Goal: Transaction & Acquisition: Purchase product/service

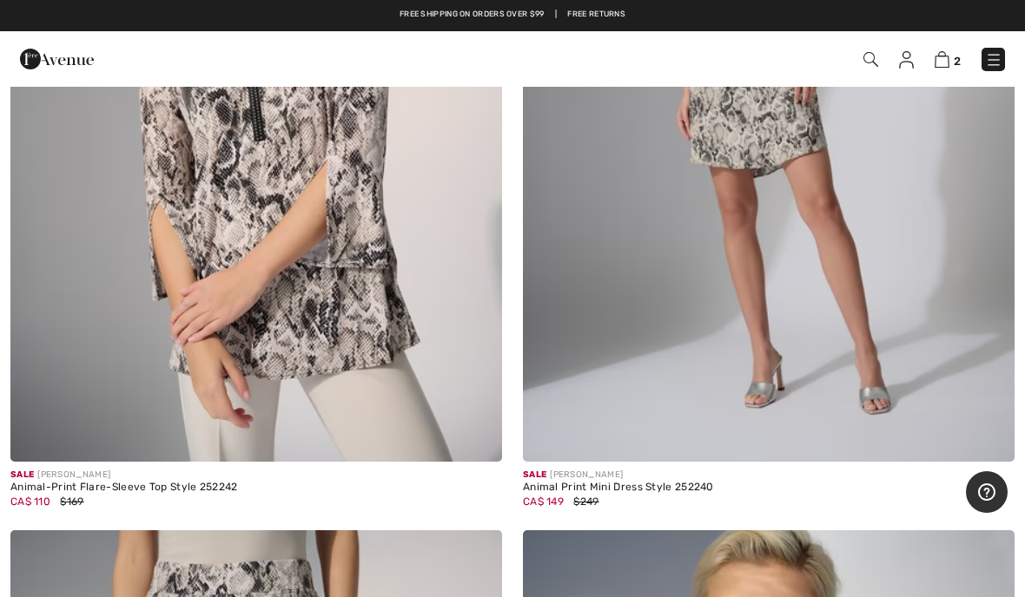
scroll to position [12683, 0]
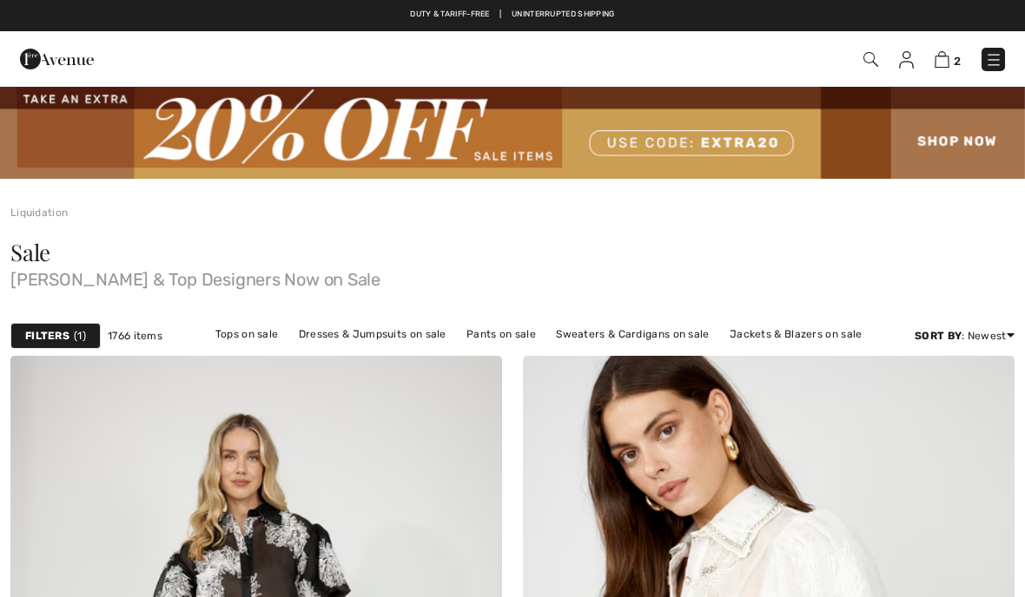
checkbox input "true"
click at [960, 57] on span "2" at bounding box center [957, 61] width 7 height 13
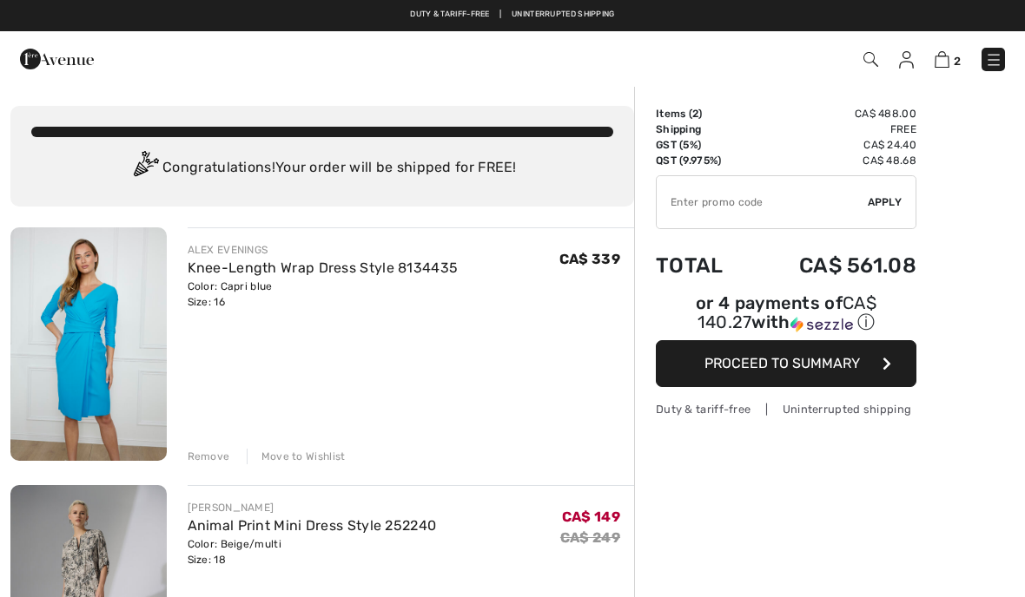
click at [207, 455] on div "Remove" at bounding box center [209, 457] width 43 height 16
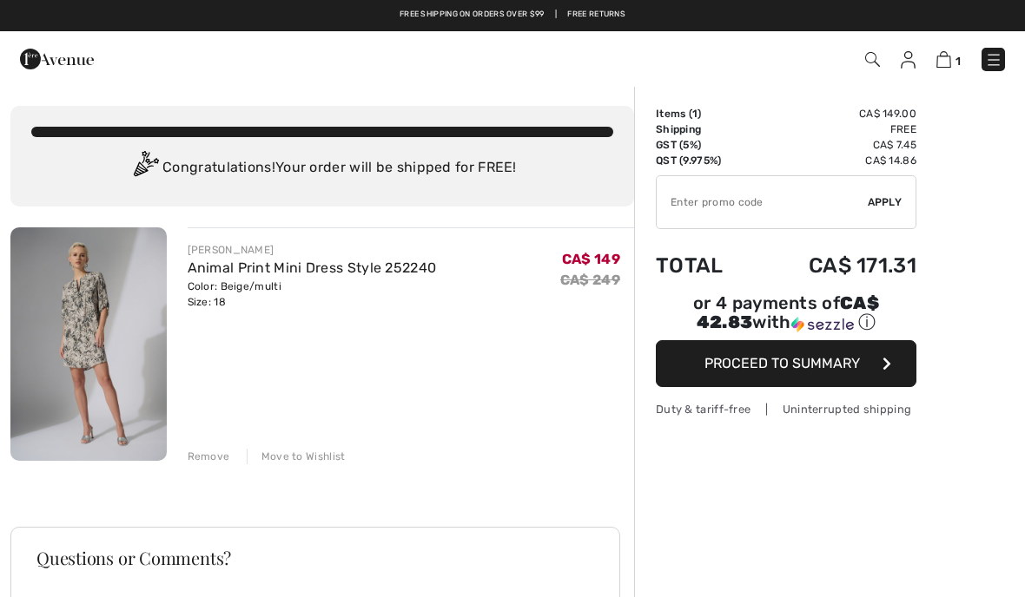
click at [673, 221] on input "TEXT" at bounding box center [762, 202] width 211 height 52
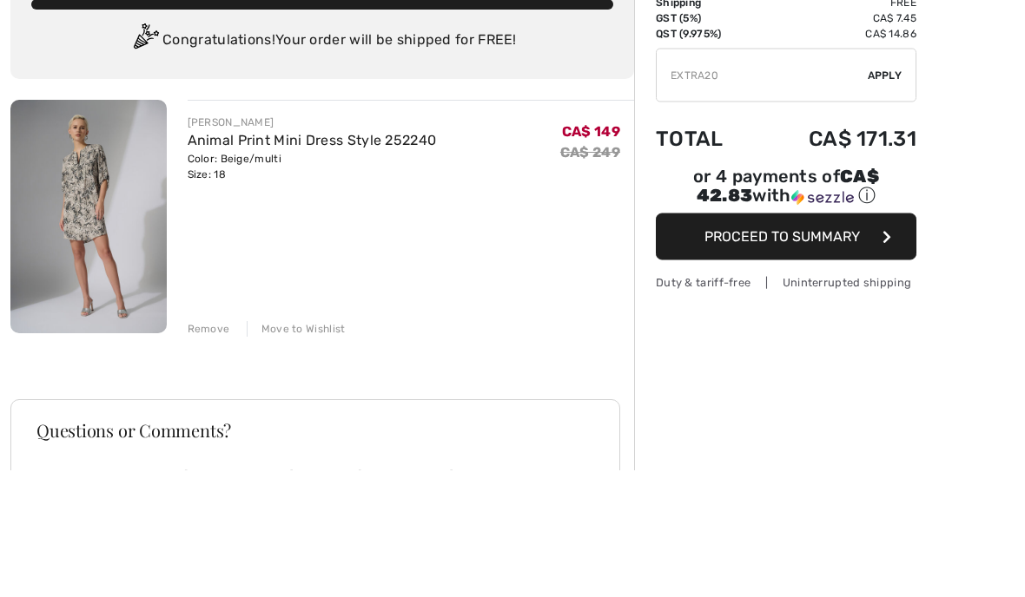
type input "EXTRA20"
click at [881, 195] on span "Apply" at bounding box center [885, 203] width 35 height 16
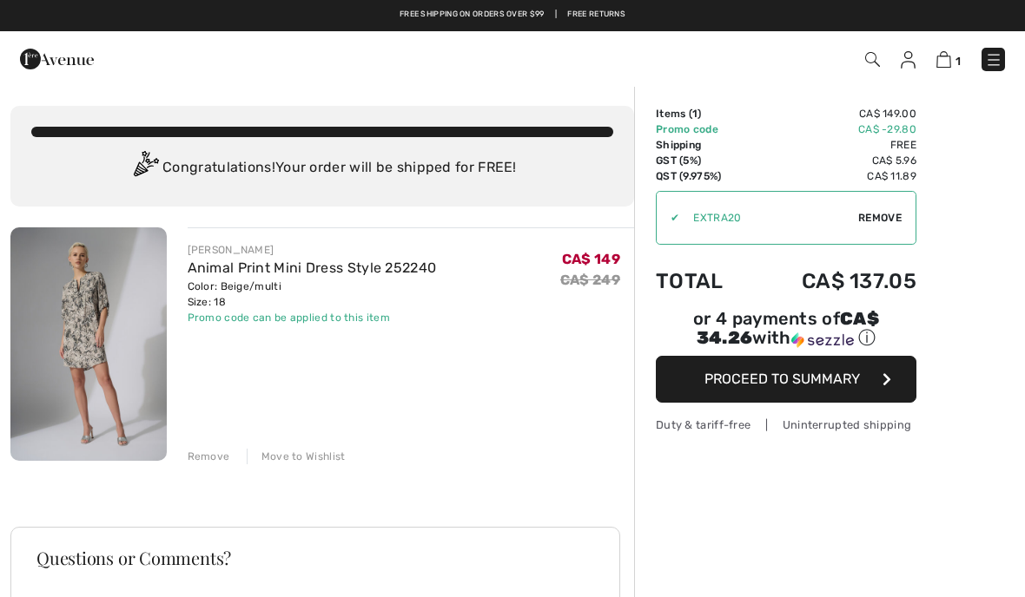
click at [897, 391] on button "Proceed to Summary" at bounding box center [786, 379] width 261 height 47
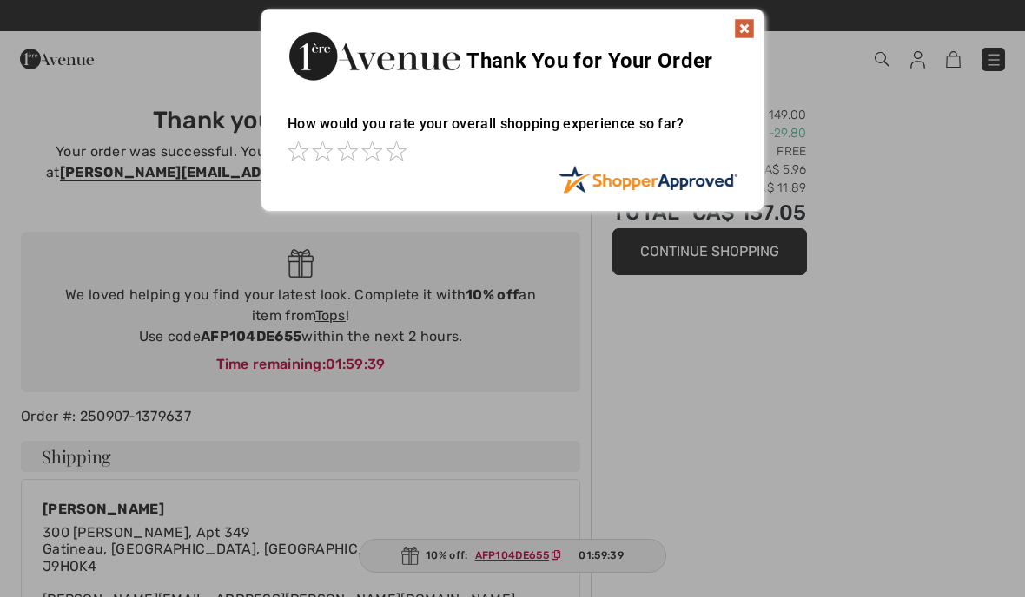
click at [751, 32] on img at bounding box center [744, 28] width 21 height 21
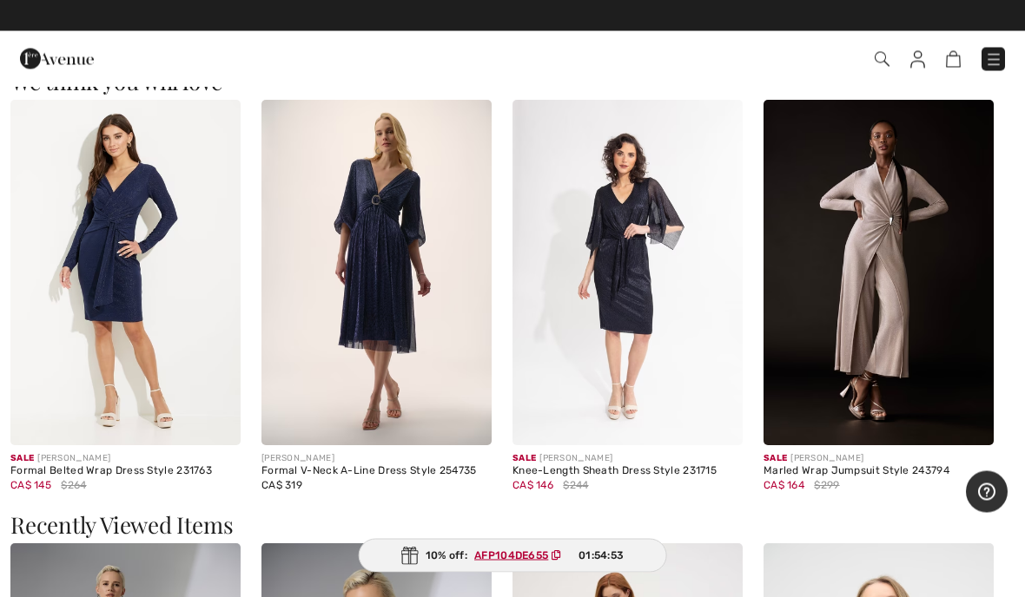
scroll to position [1521, 0]
click at [30, 339] on img at bounding box center [125, 273] width 230 height 346
